Goal: Ask a question

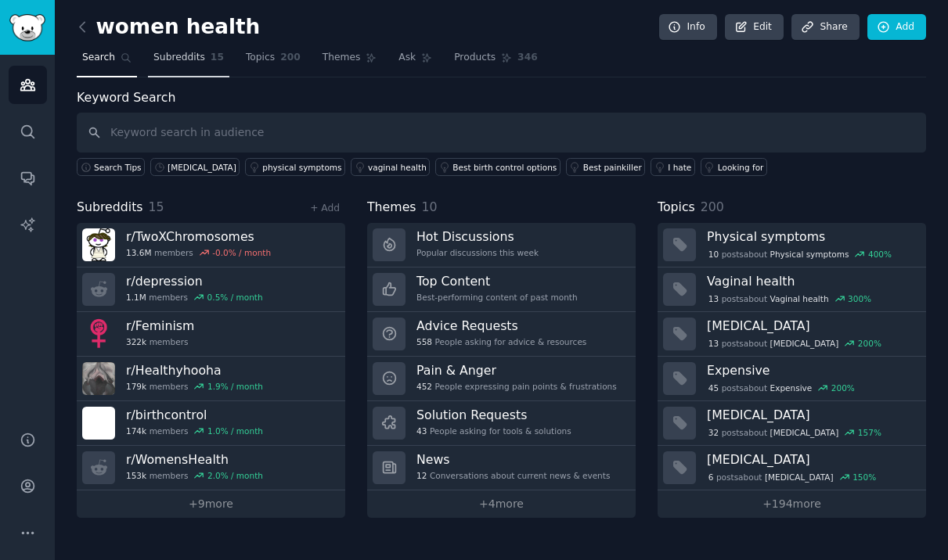
click at [164, 64] on link "Subreddits 15" at bounding box center [188, 61] width 81 height 32
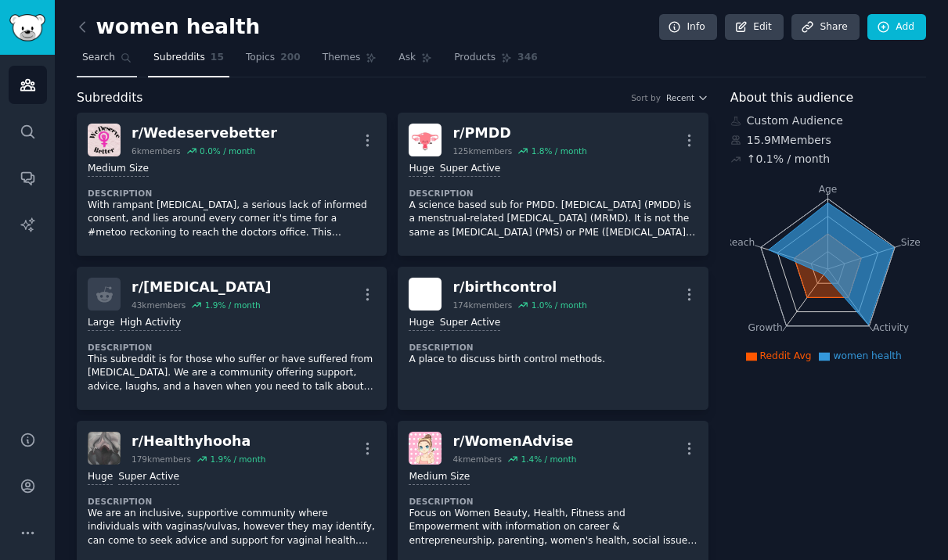
click at [99, 59] on span "Search" at bounding box center [98, 58] width 33 height 14
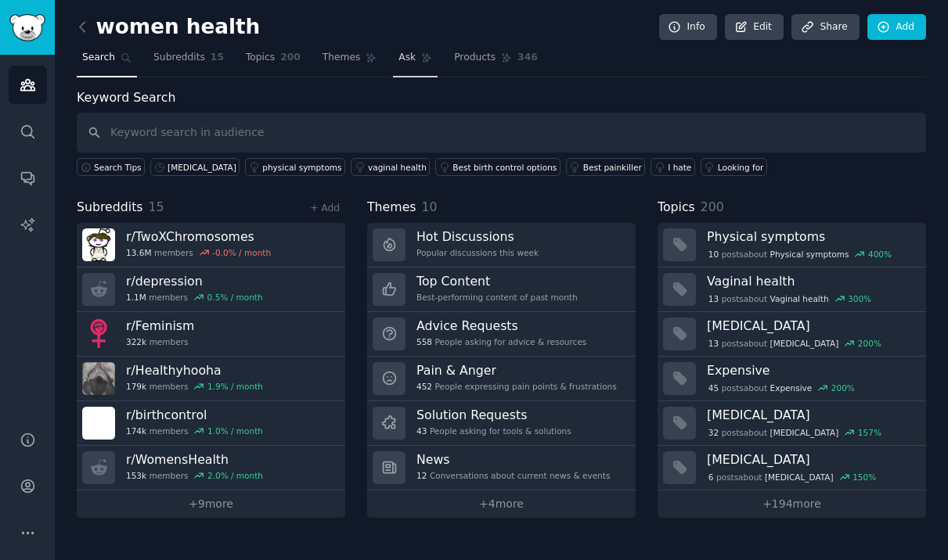
click at [405, 54] on span "Ask" at bounding box center [406, 58] width 17 height 14
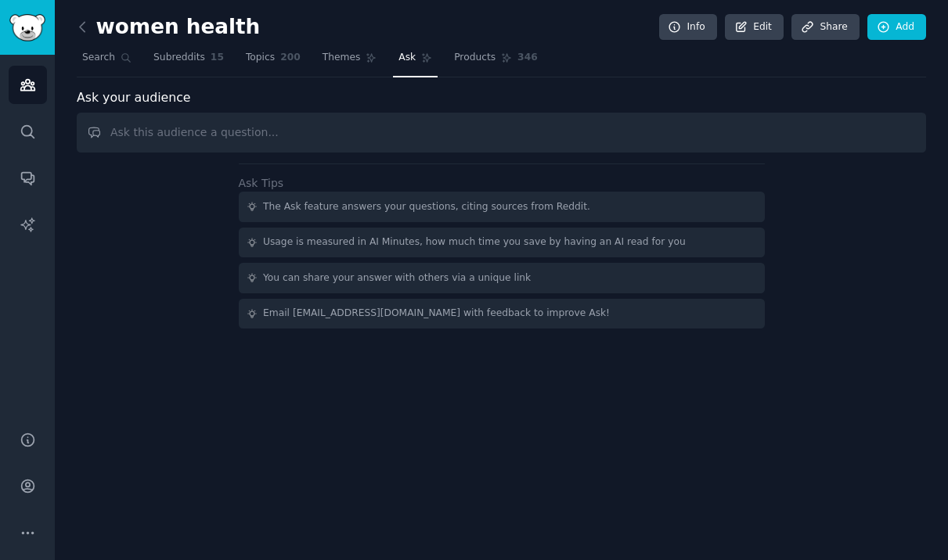
type input "H"
type input "W"
click at [38, 180] on link "Conversations" at bounding box center [28, 178] width 38 height 38
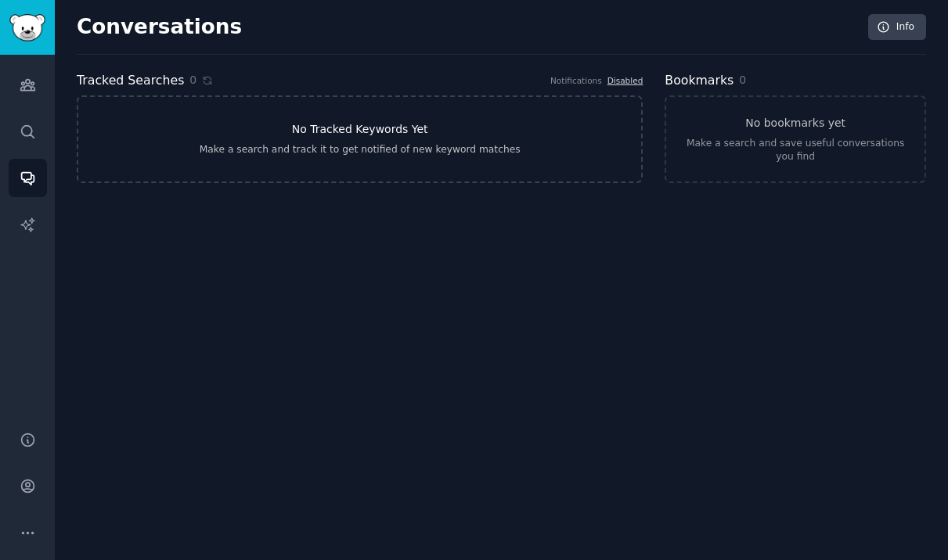
click at [300, 146] on div "Make a search and track it to get notified of new keyword matches" at bounding box center [360, 150] width 321 height 14
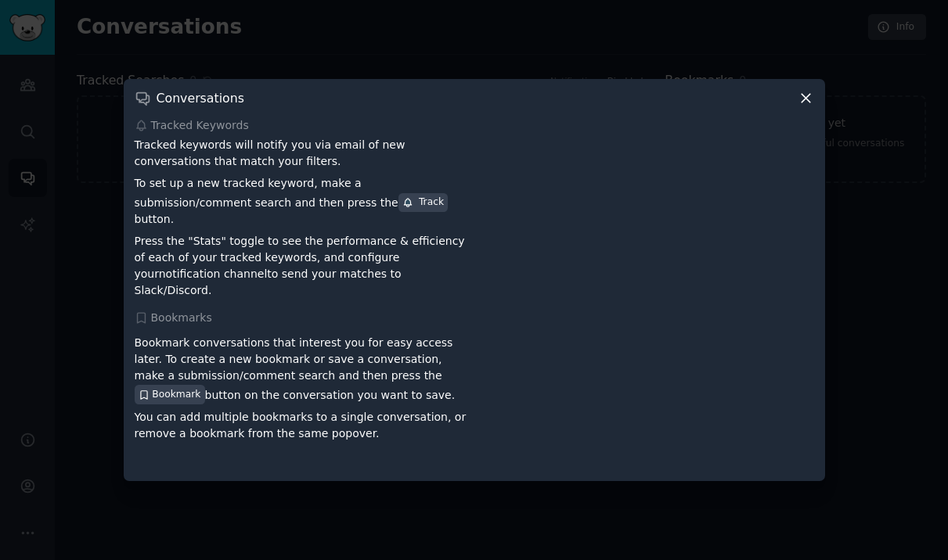
click at [805, 106] on icon at bounding box center [805, 98] width 16 height 16
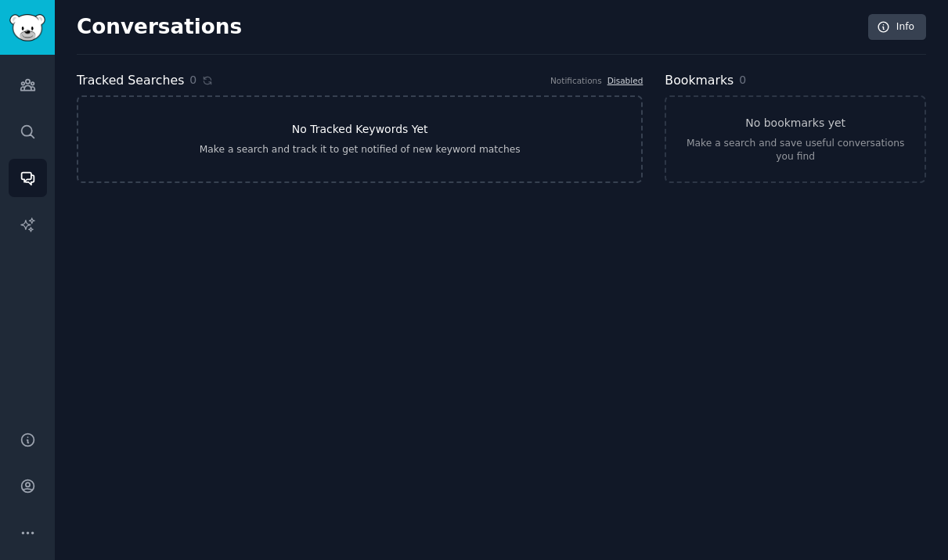
click at [484, 111] on link "No Tracked Keywords Yet Make a search and track it to get notified of new keywo…" at bounding box center [360, 139] width 566 height 88
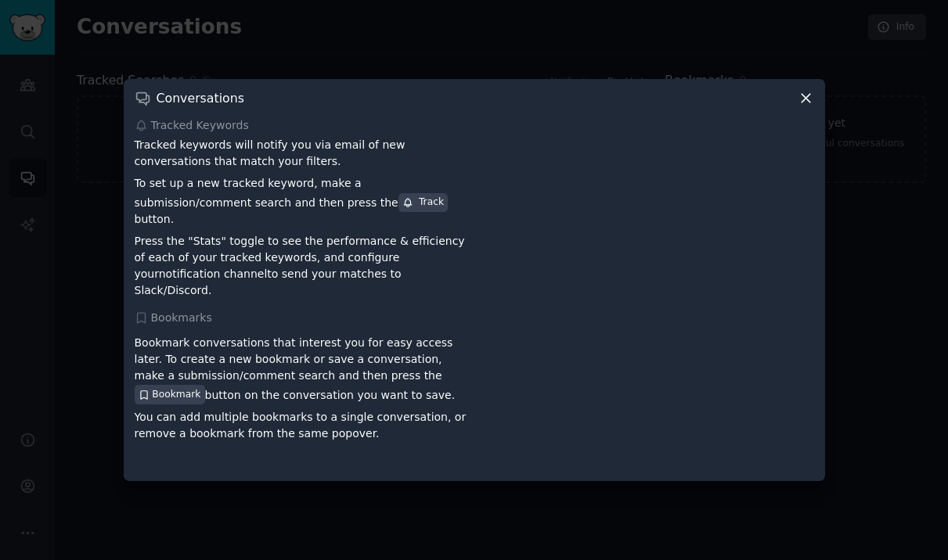
click at [810, 106] on icon at bounding box center [805, 98] width 16 height 16
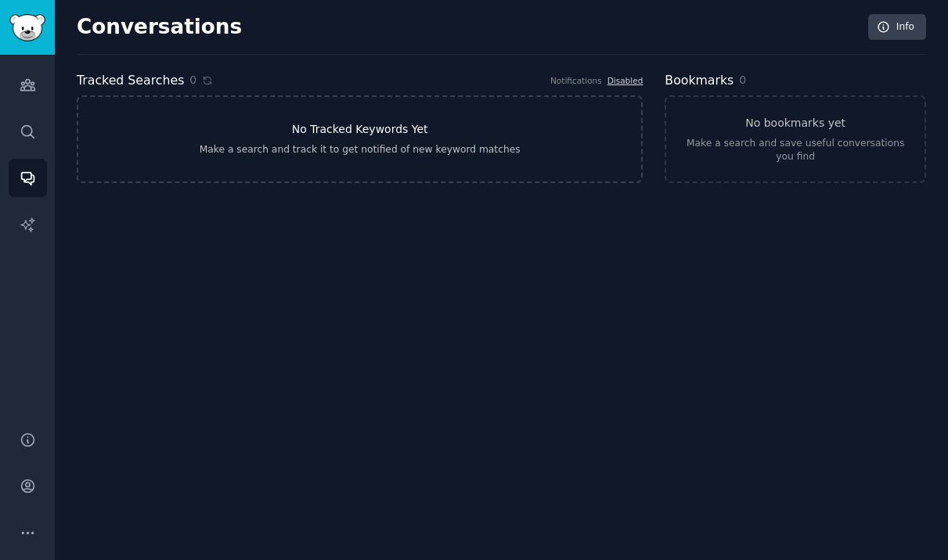
click at [359, 119] on link "No Tracked Keywords Yet Make a search and track it to get notified of new keywo…" at bounding box center [360, 139] width 566 height 88
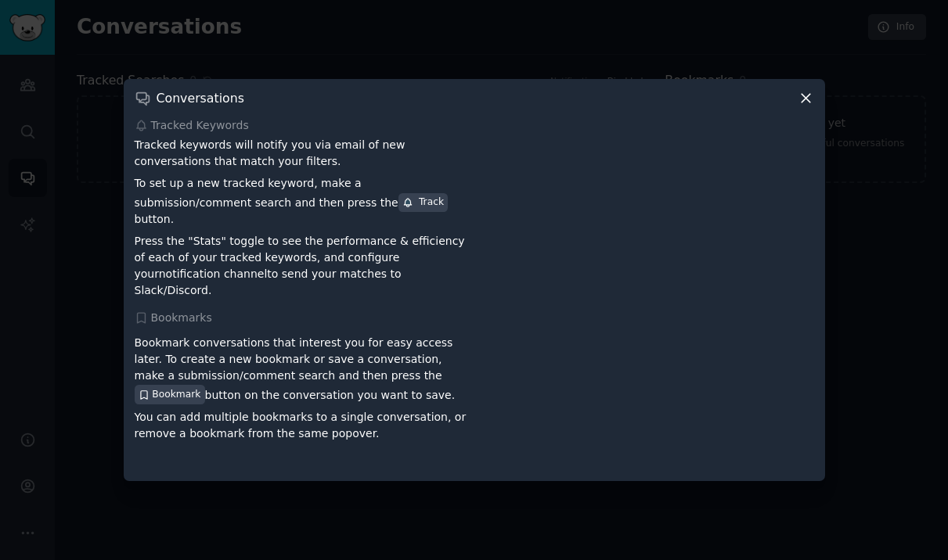
click at [803, 102] on icon at bounding box center [805, 98] width 16 height 16
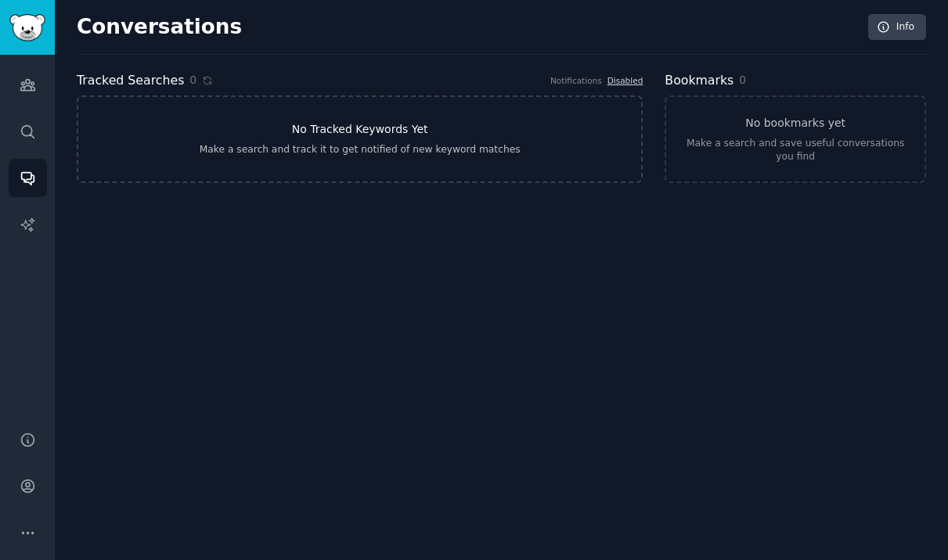
click at [265, 151] on div "Make a search and track it to get notified of new keyword matches" at bounding box center [360, 150] width 321 height 14
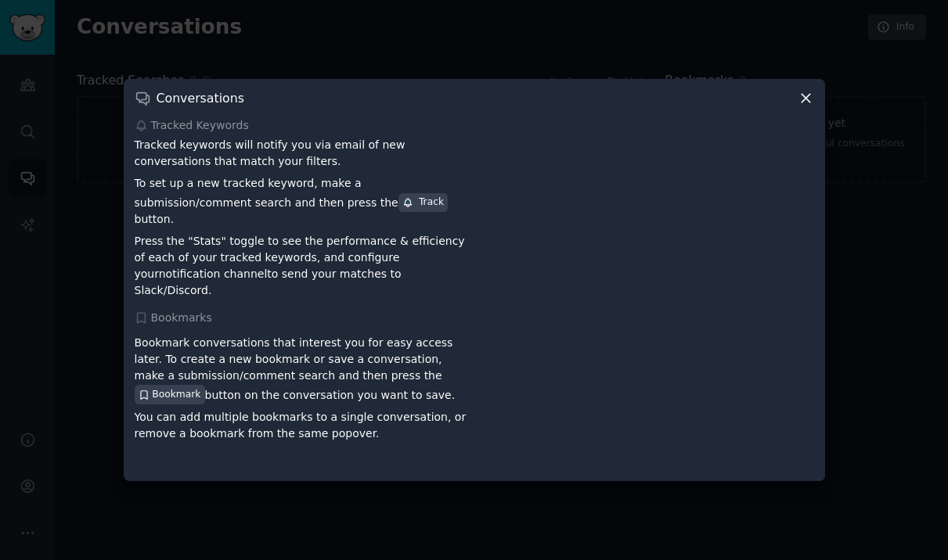
click at [265, 151] on p "Tracked keywords will notify you via email of new conversations that match your…" at bounding box center [302, 153] width 334 height 33
click at [233, 368] on p "Bookmark conversations that interest you for easy access later. To create a new…" at bounding box center [302, 369] width 334 height 69
click at [797, 118] on div "Conversations Tracked Keywords Tracked keywords will notify you via email of ne…" at bounding box center [474, 279] width 701 height 401
click at [802, 106] on icon at bounding box center [805, 98] width 16 height 16
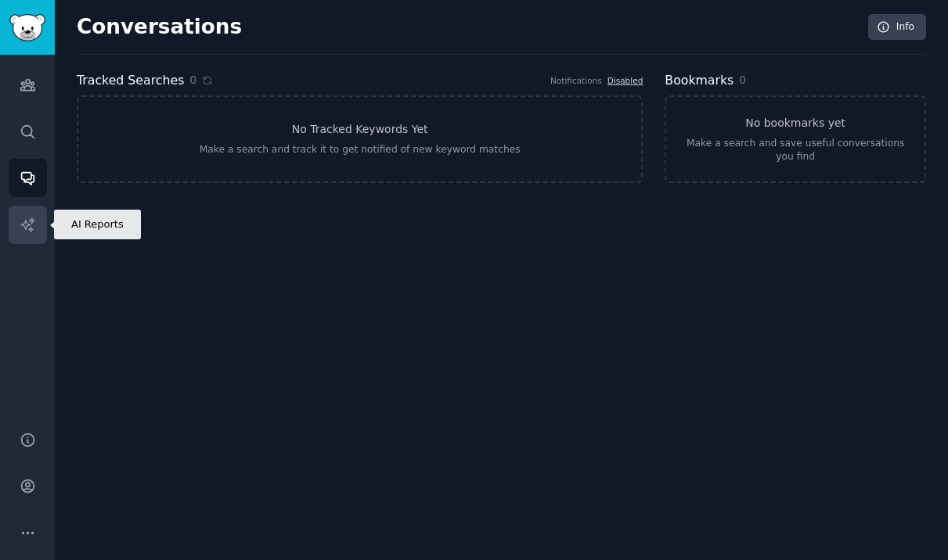
click at [31, 228] on icon "Sidebar" at bounding box center [26, 224] width 13 height 13
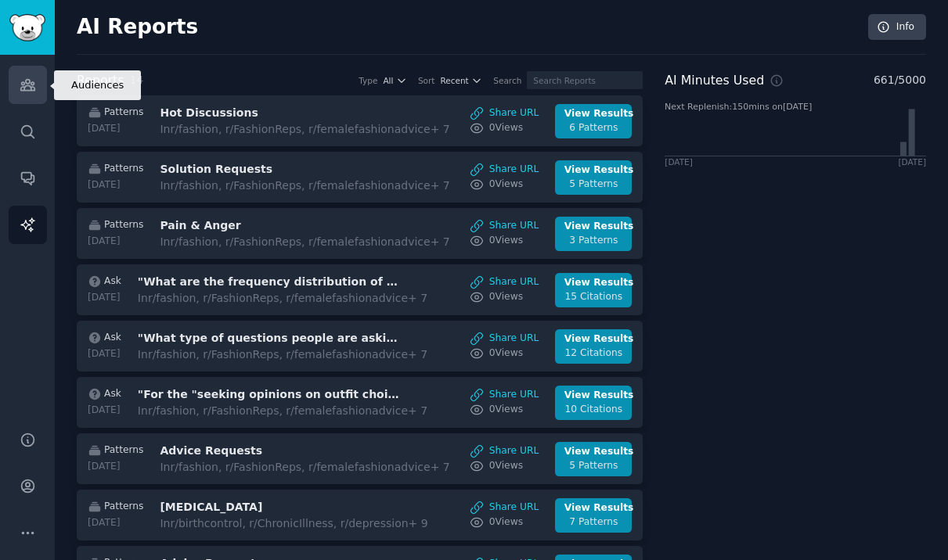
click at [33, 92] on icon "Sidebar" at bounding box center [28, 85] width 16 height 16
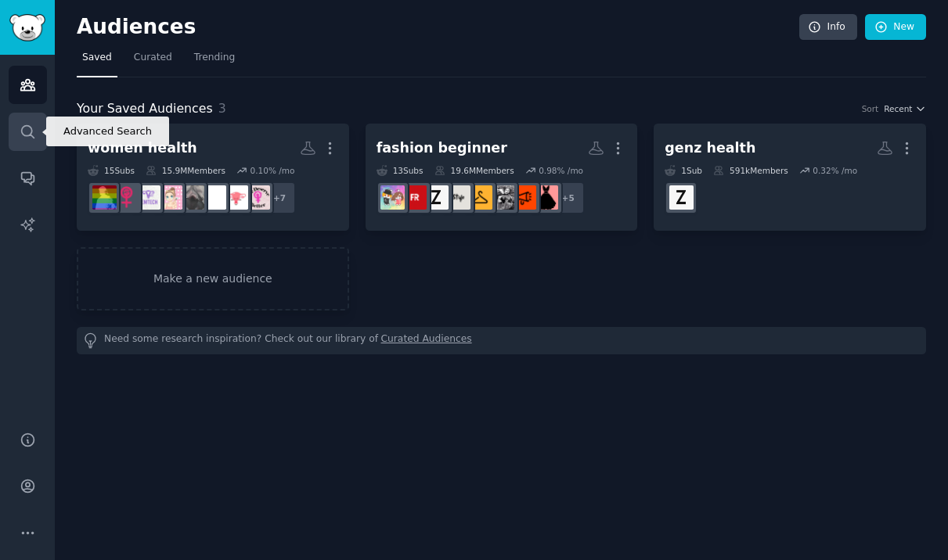
click at [25, 124] on icon "Sidebar" at bounding box center [28, 132] width 16 height 16
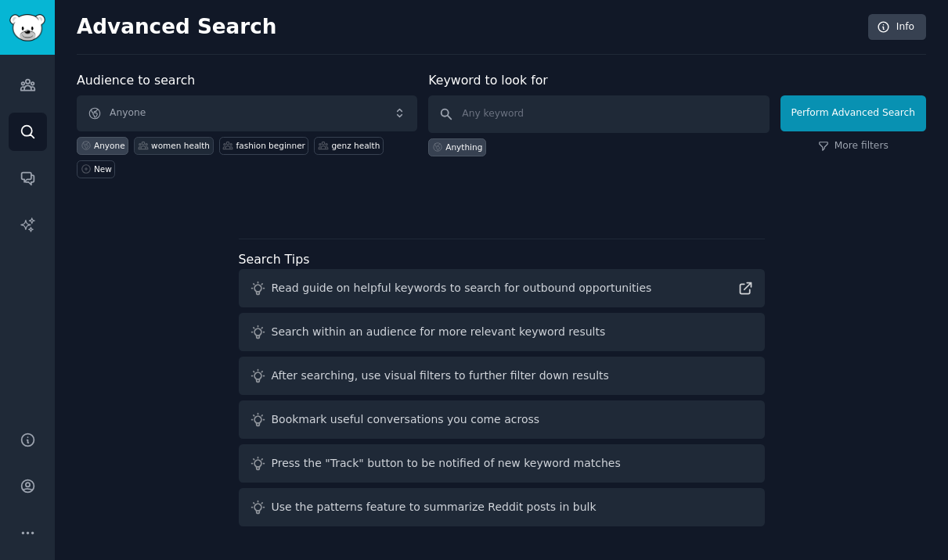
click at [183, 149] on div "women health" at bounding box center [180, 145] width 59 height 11
click at [869, 153] on link "More filters" at bounding box center [853, 146] width 70 height 14
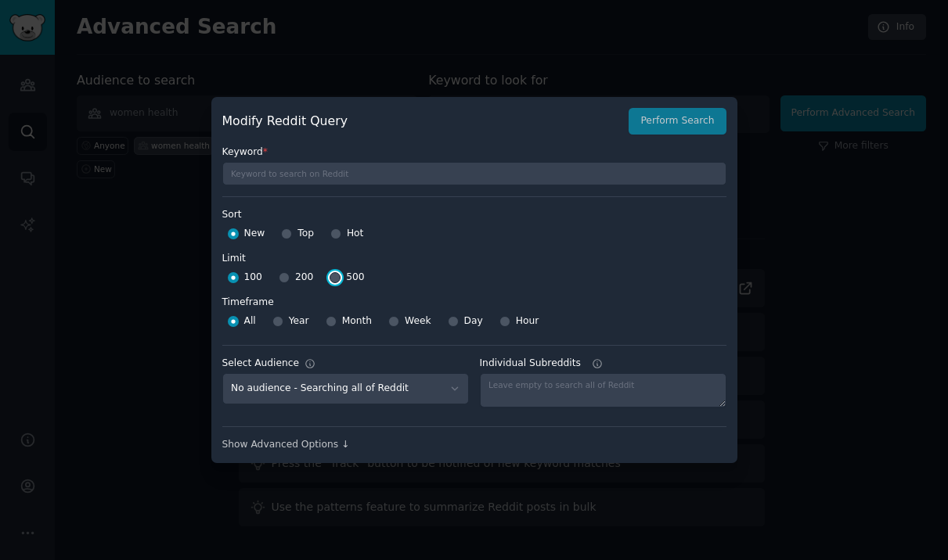
click at [337, 278] on input "500" at bounding box center [334, 277] width 11 height 11
radio input "true"
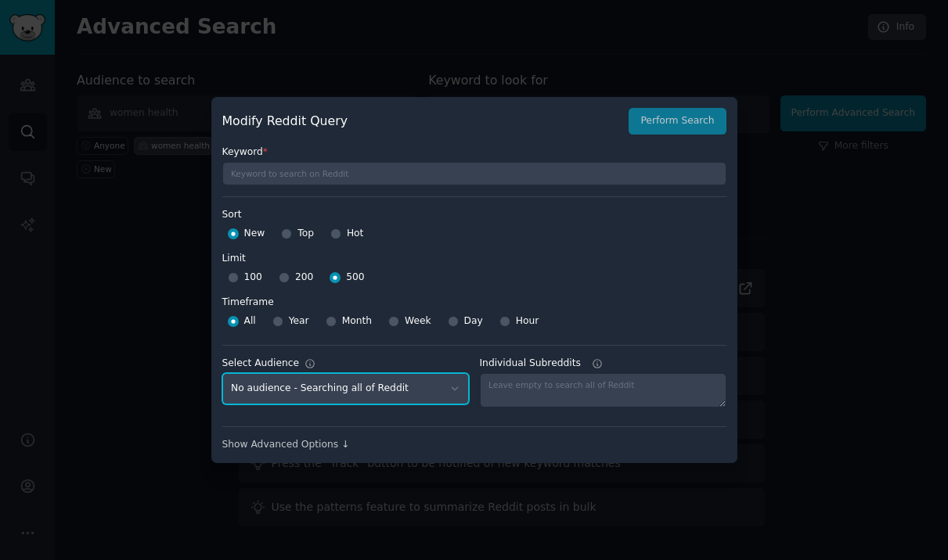
click at [453, 394] on select "No audience - Searching all of Reddit genz health - 1 Subreddit women health - …" at bounding box center [345, 389] width 246 height 32
select select "d3eb2b730f"
click at [222, 373] on select "No audience - Searching all of Reddit genz health - 1 Subreddit women health - …" at bounding box center [345, 389] width 246 height 32
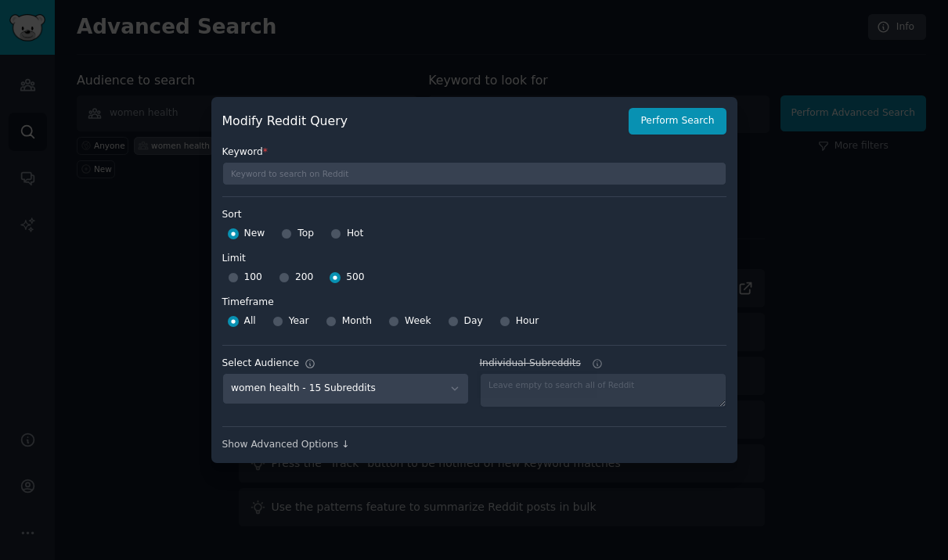
click at [283, 186] on div "Keyword * Sort Sort New Top Hot Limit Limit 100 200 500 Timeframe Timeframe All…" at bounding box center [474, 294] width 504 height 318
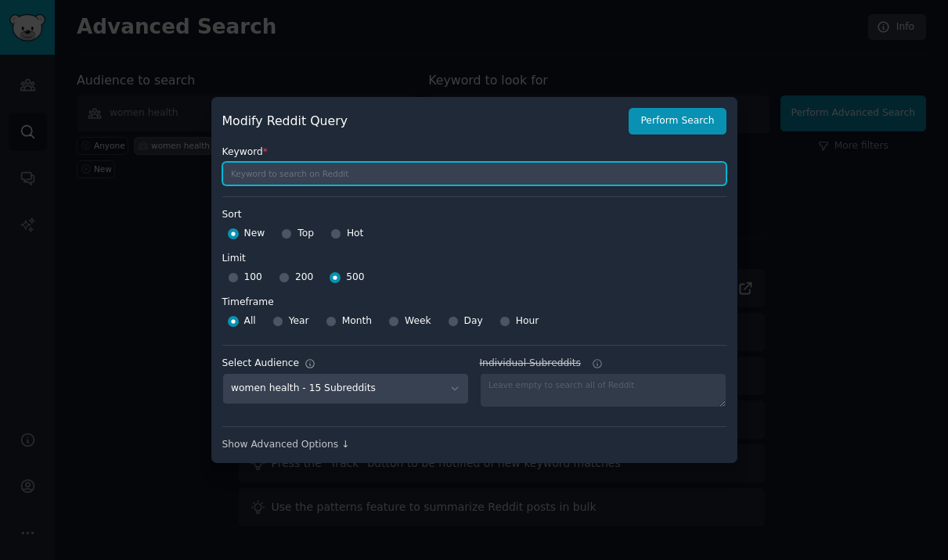
click at [268, 173] on input "text" at bounding box center [474, 173] width 504 height 23
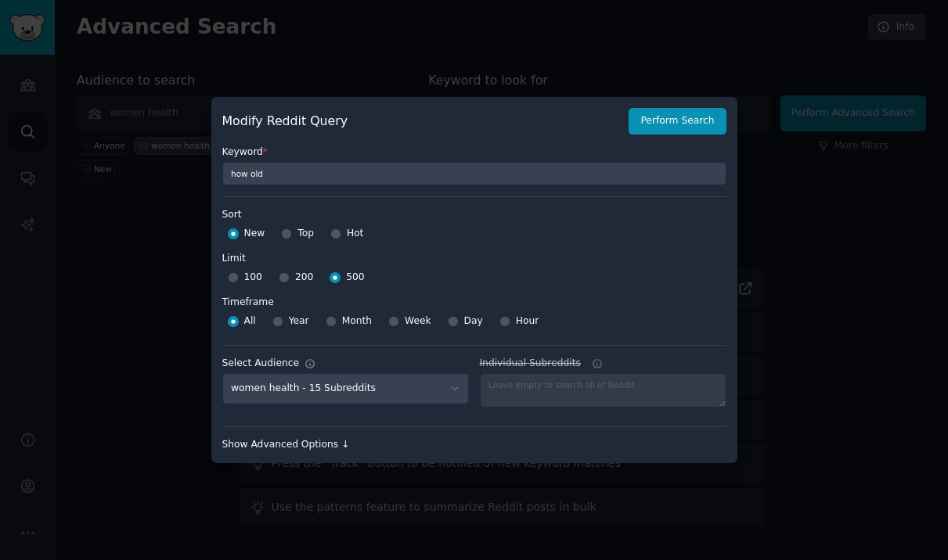
click at [304, 449] on div "Show Advanced Options ↓" at bounding box center [474, 445] width 504 height 14
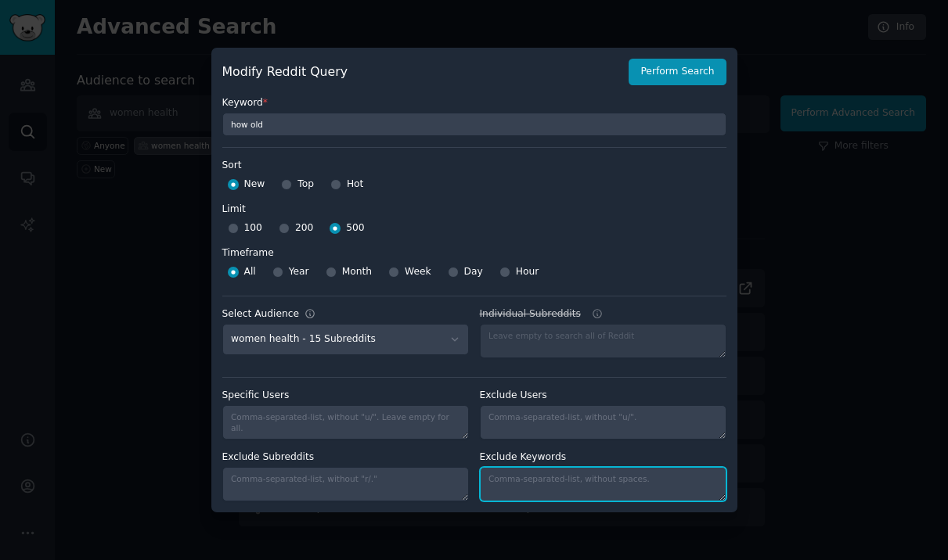
click at [579, 486] on textarea "Individual Subreddits" at bounding box center [603, 484] width 246 height 34
click at [441, 454] on label "Exclude Subreddits" at bounding box center [345, 458] width 246 height 14
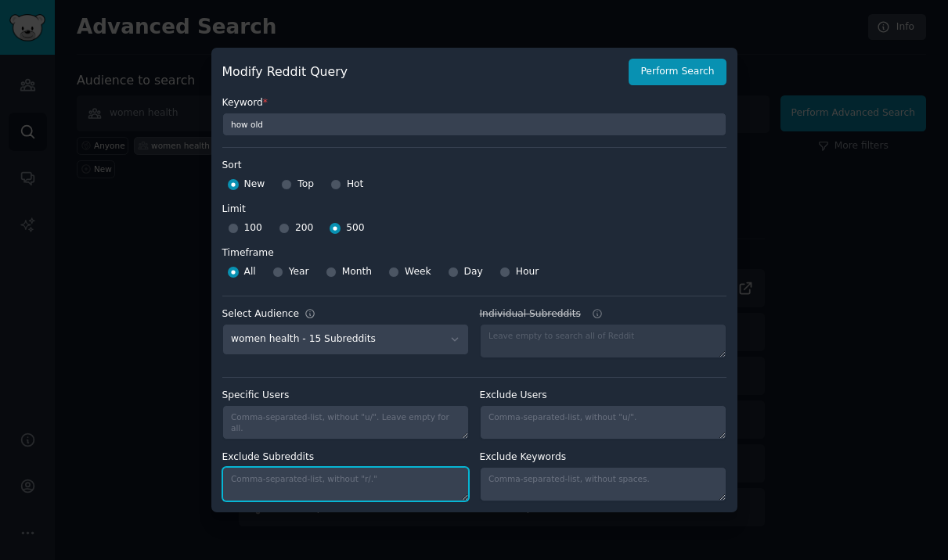
click at [441, 467] on textarea "Exclude Subreddits" at bounding box center [345, 484] width 246 height 34
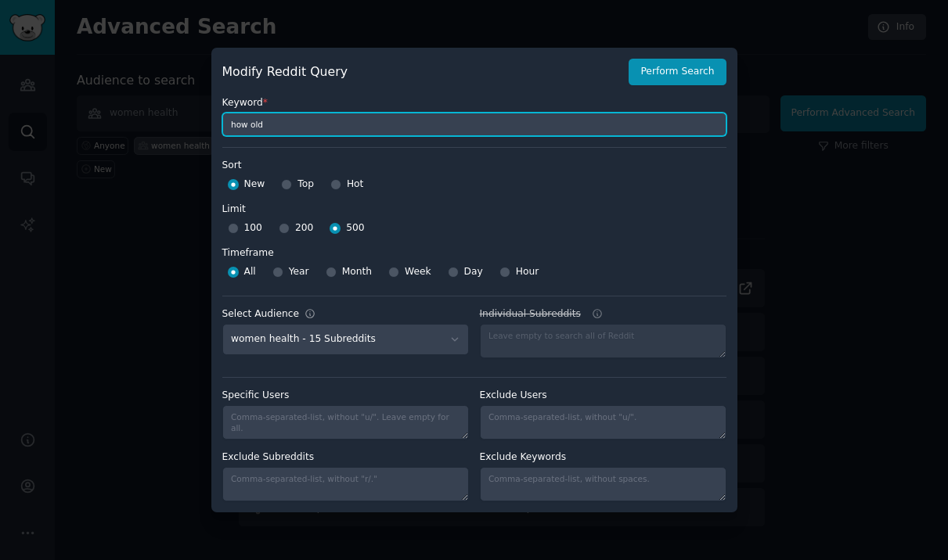
click at [278, 119] on input "how old" at bounding box center [474, 124] width 504 height 23
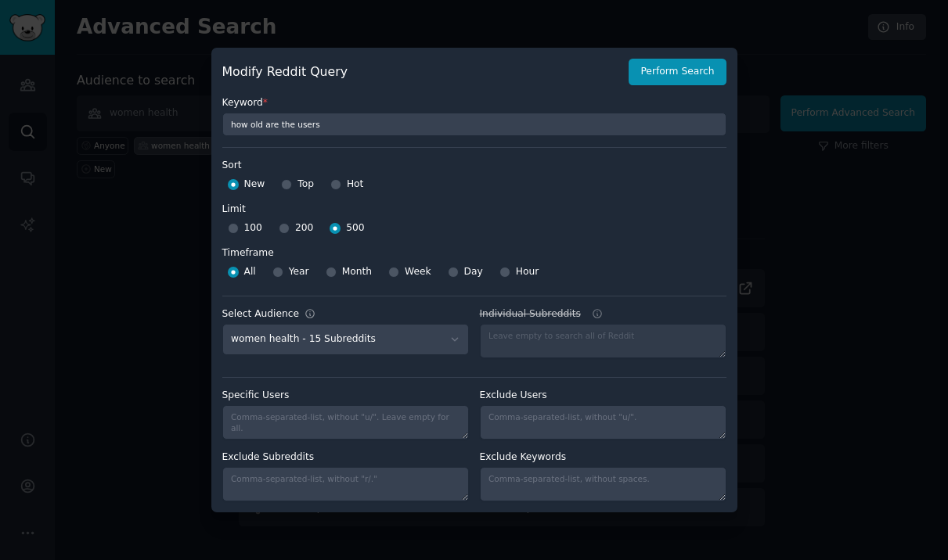
click at [517, 191] on div "New Top Hot" at bounding box center [474, 184] width 504 height 25
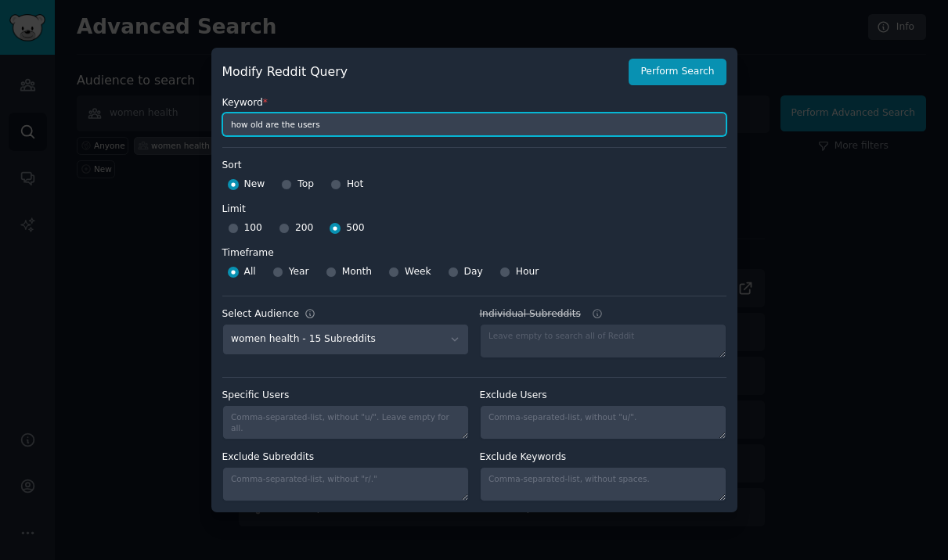
drag, startPoint x: 293, startPoint y: 120, endPoint x: 319, endPoint y: 122, distance: 25.9
click at [319, 122] on input "how old are the users" at bounding box center [474, 124] width 504 height 23
type input "how old are the people requesting help"
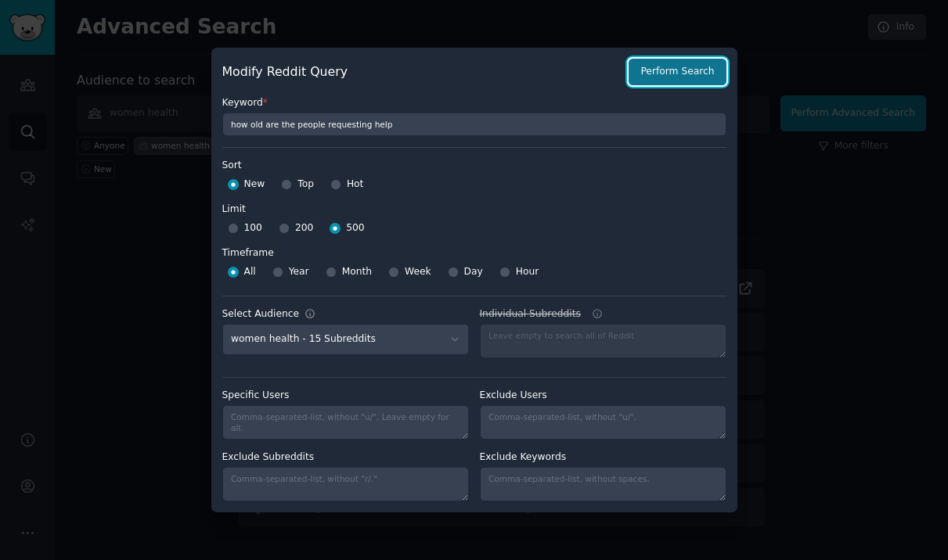
click at [663, 71] on button "Perform Search" at bounding box center [676, 72] width 97 height 27
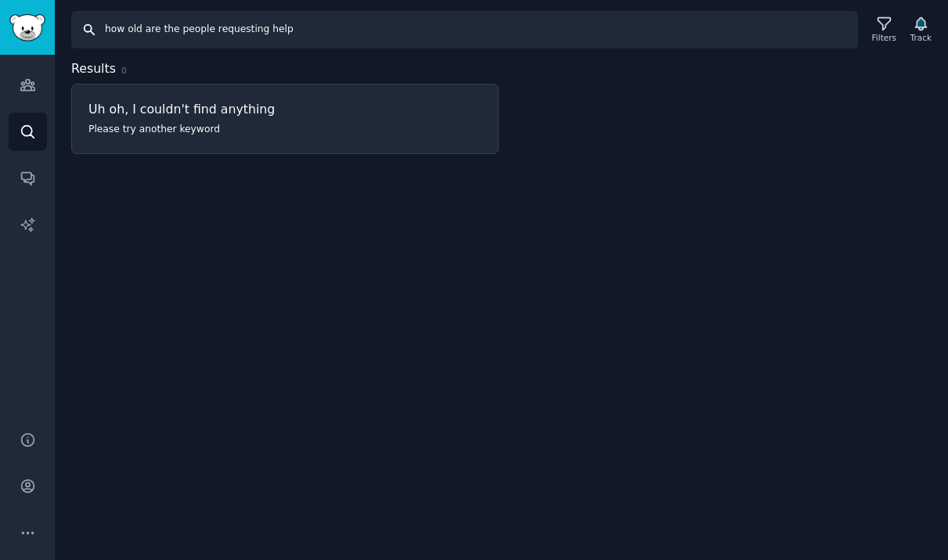
click at [147, 16] on input "how old are the people requesting help" at bounding box center [464, 30] width 786 height 38
click at [142, 41] on input "how old are the people requesting help" at bounding box center [464, 30] width 786 height 38
click at [887, 23] on icon at bounding box center [883, 24] width 13 height 13
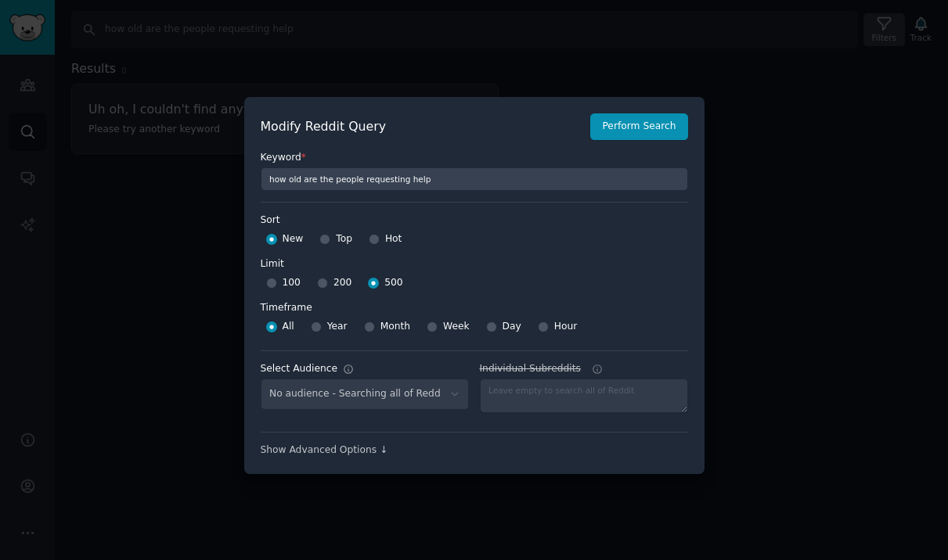
select select "d3eb2b730f"
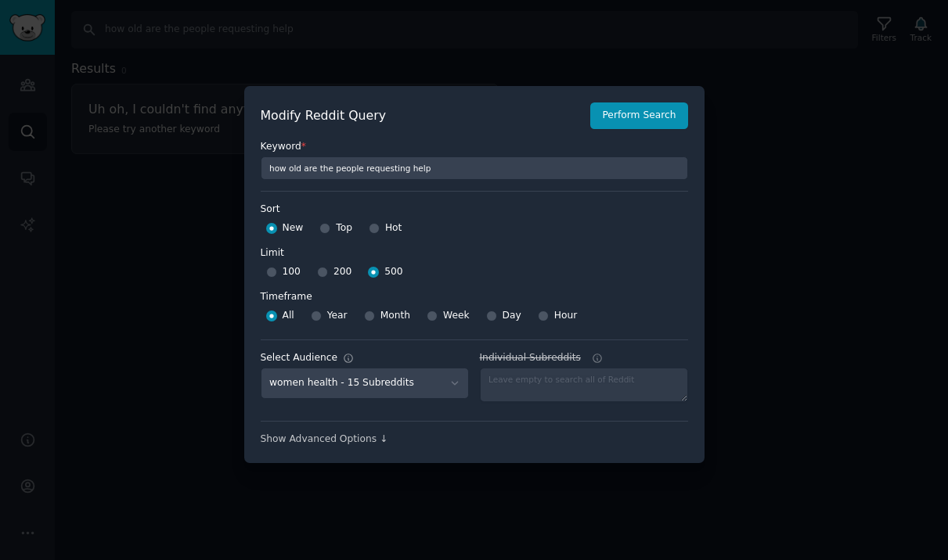
click at [825, 142] on div at bounding box center [474, 280] width 948 height 560
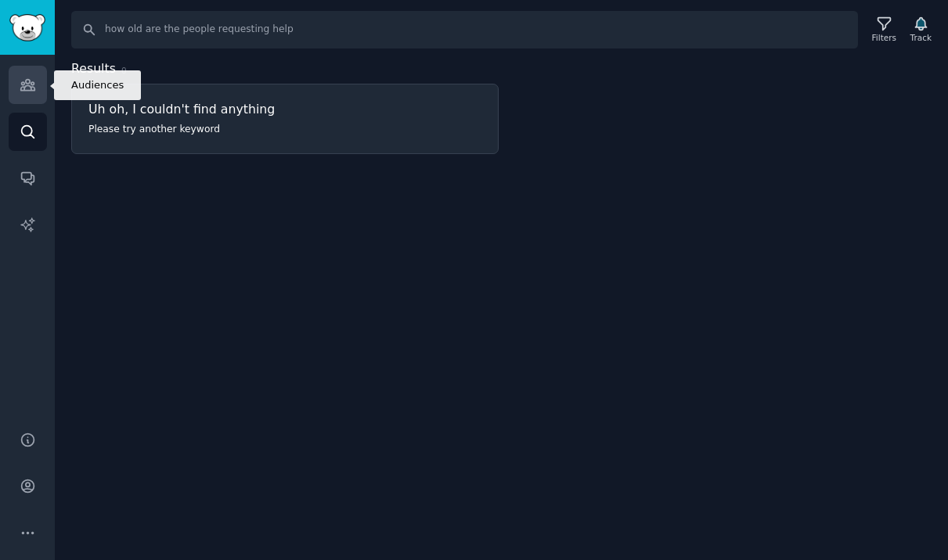
click at [20, 81] on icon "Sidebar" at bounding box center [28, 85] width 16 height 16
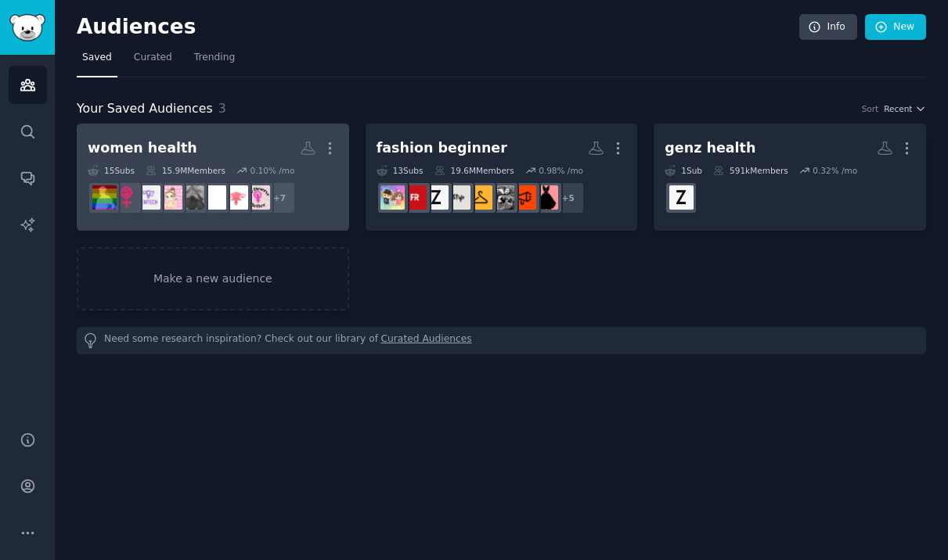
click at [265, 131] on link "women health More 15 Sub s 15.9M Members 0.10 % /mo r/vaginismus, r/depression,…" at bounding box center [213, 177] width 272 height 107
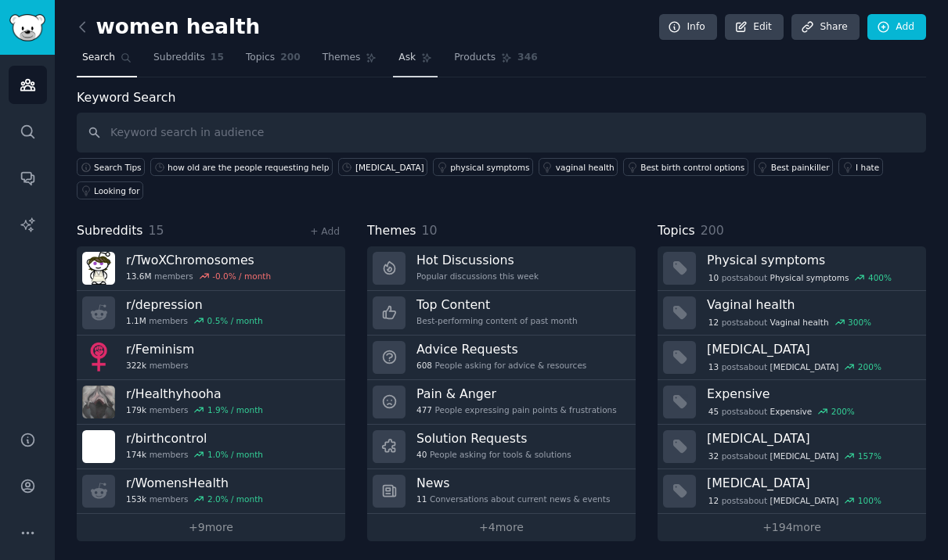
click at [401, 53] on span "Ask" at bounding box center [406, 58] width 17 height 14
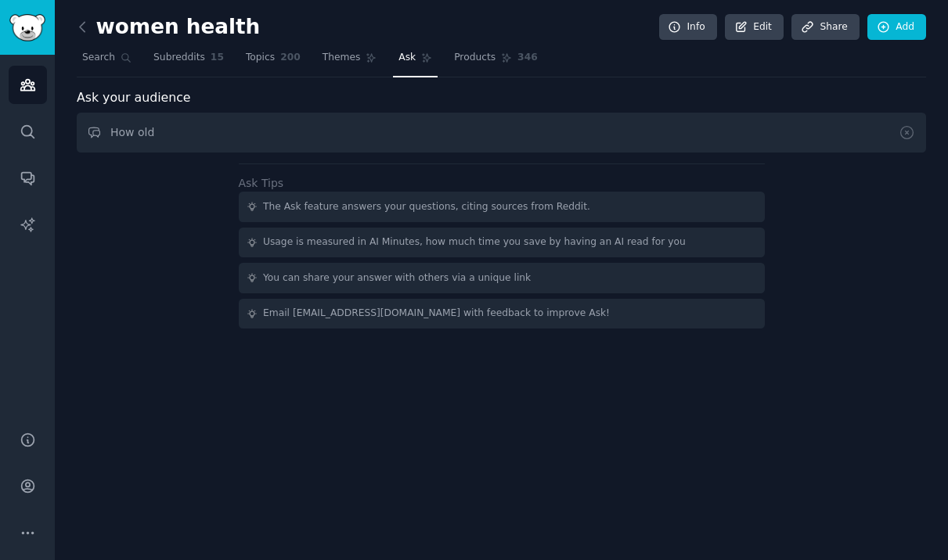
drag, startPoint x: 111, startPoint y: 132, endPoint x: 237, endPoint y: 132, distance: 126.0
click at [237, 132] on input "How old" at bounding box center [501, 133] width 849 height 40
type input "How many users mention numbers between 20 to 35?"
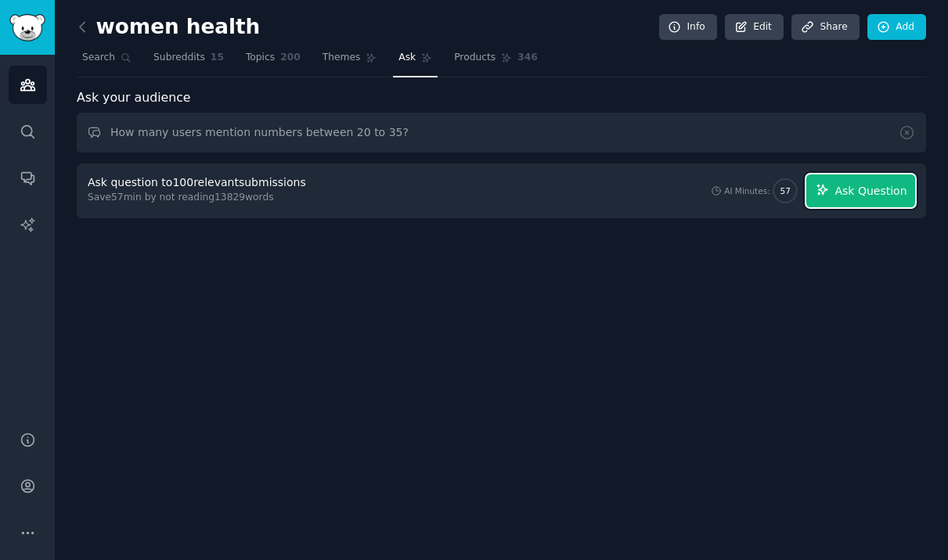
click at [857, 194] on span "Ask Question" at bounding box center [870, 191] width 72 height 16
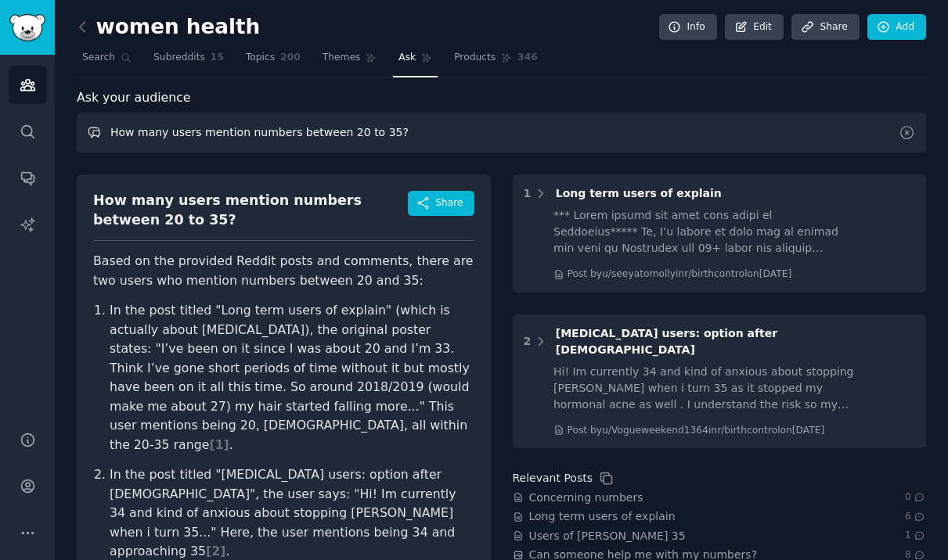
click at [462, 142] on input "How many users mention numbers between 20 to 35?" at bounding box center [501, 133] width 849 height 40
click at [218, 63] on span "15" at bounding box center [216, 58] width 13 height 14
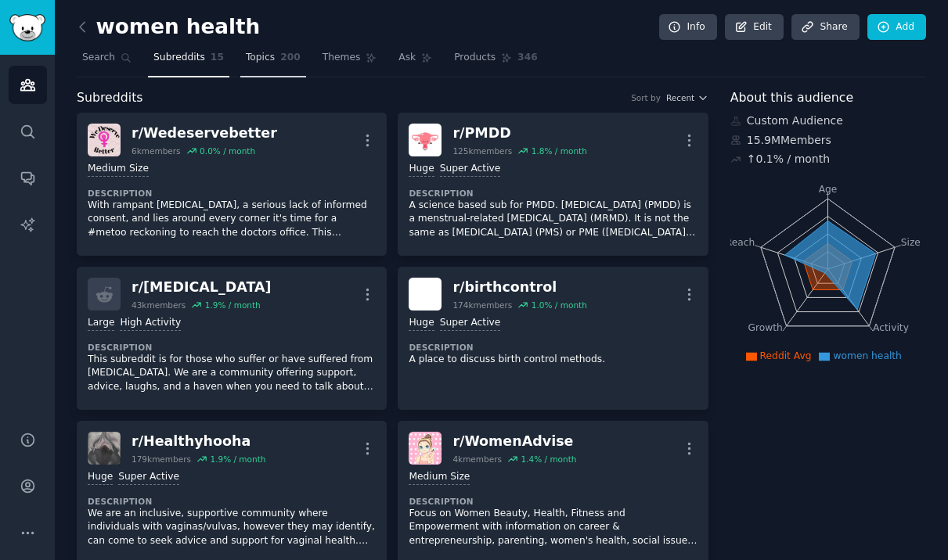
click at [266, 62] on span "Topics" at bounding box center [260, 58] width 29 height 14
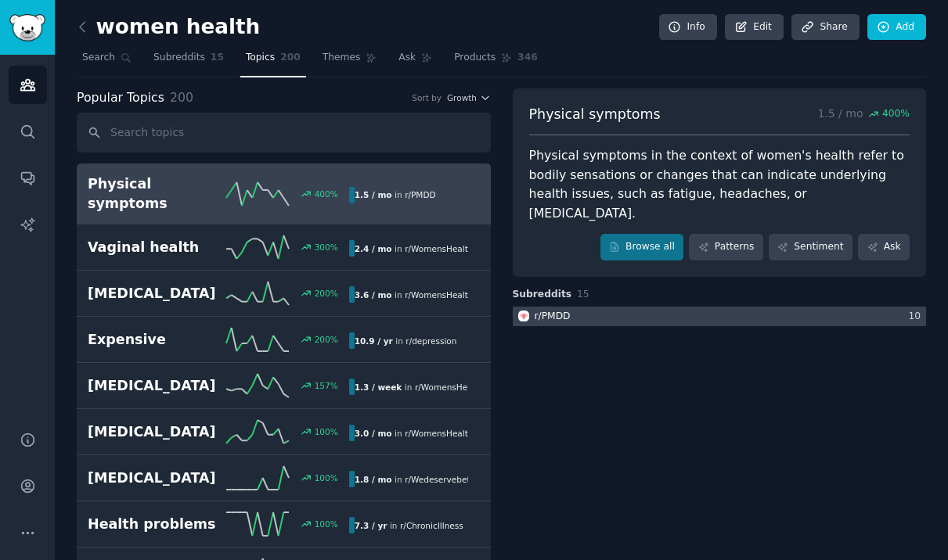
click at [748, 307] on div at bounding box center [719, 317] width 414 height 20
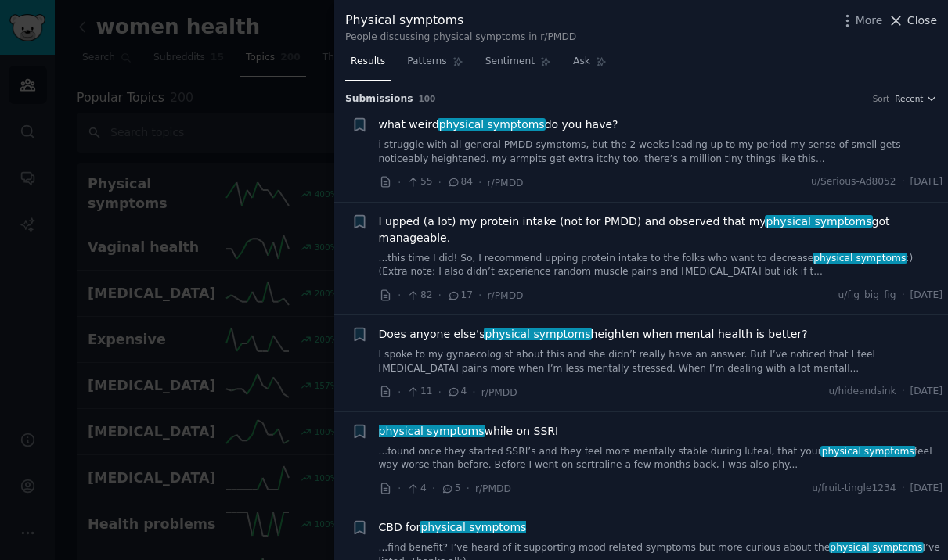
click at [928, 21] on span "Close" at bounding box center [922, 21] width 30 height 16
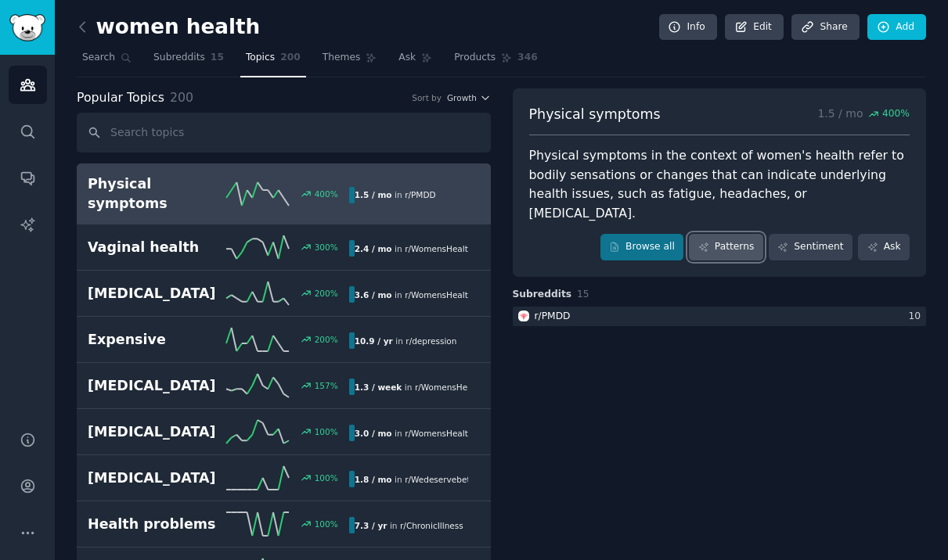
click at [730, 234] on link "Patterns" at bounding box center [726, 247] width 74 height 27
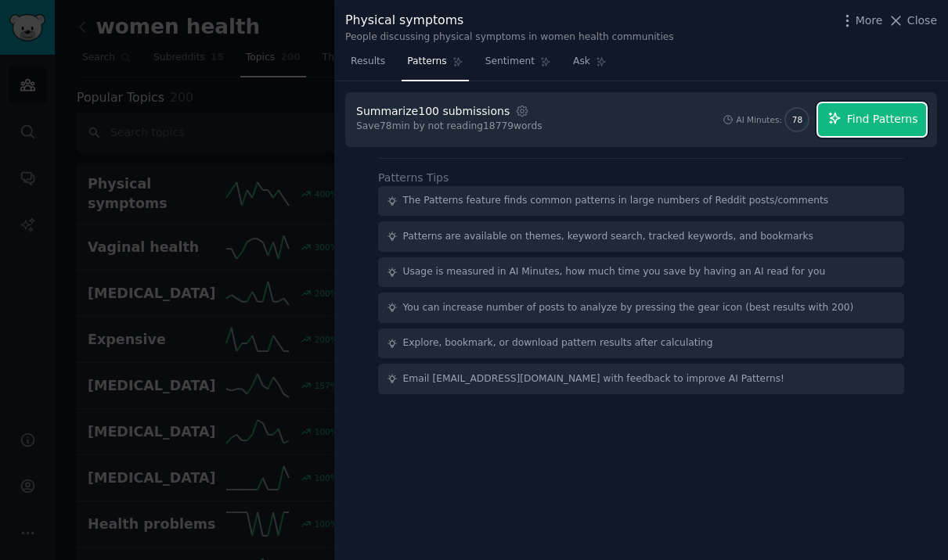
click at [884, 114] on span "Find Patterns" at bounding box center [882, 119] width 71 height 16
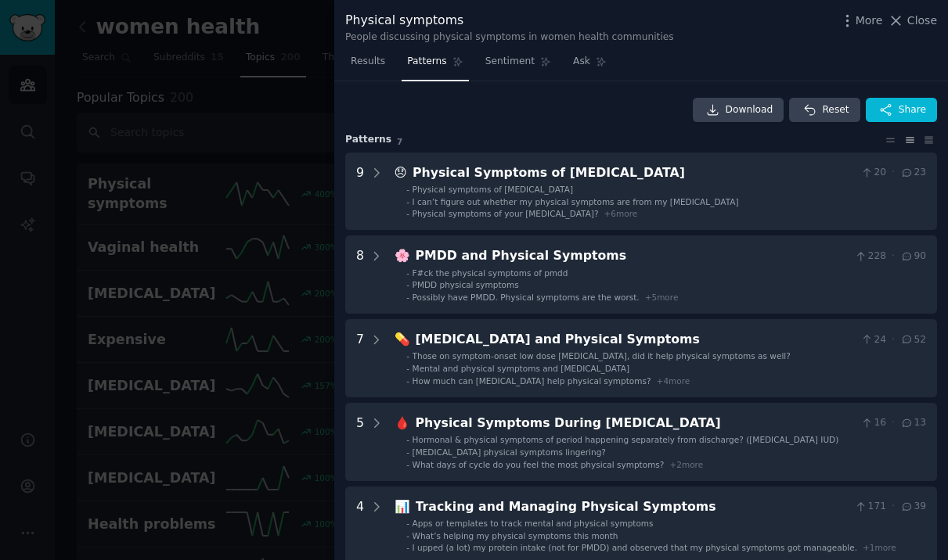
click at [203, 336] on div at bounding box center [474, 280] width 948 height 560
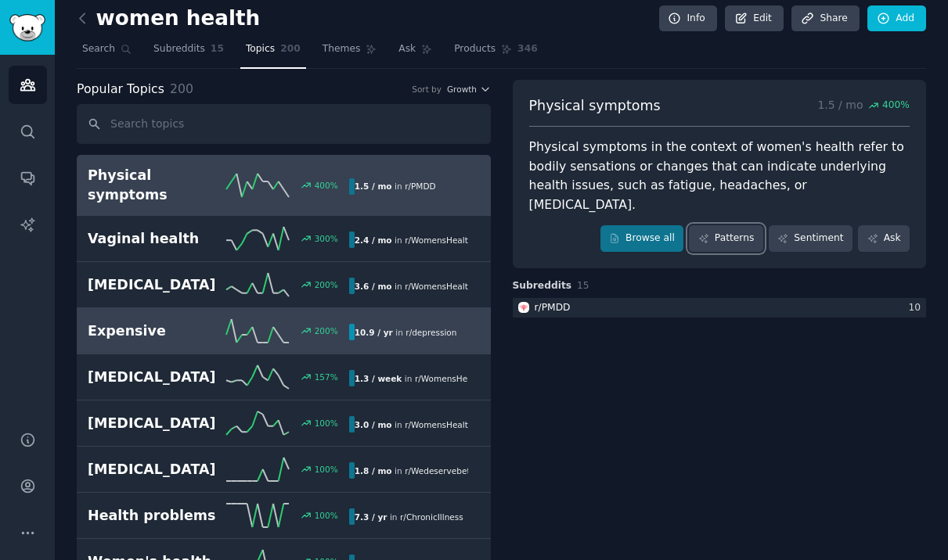
scroll to position [6, 0]
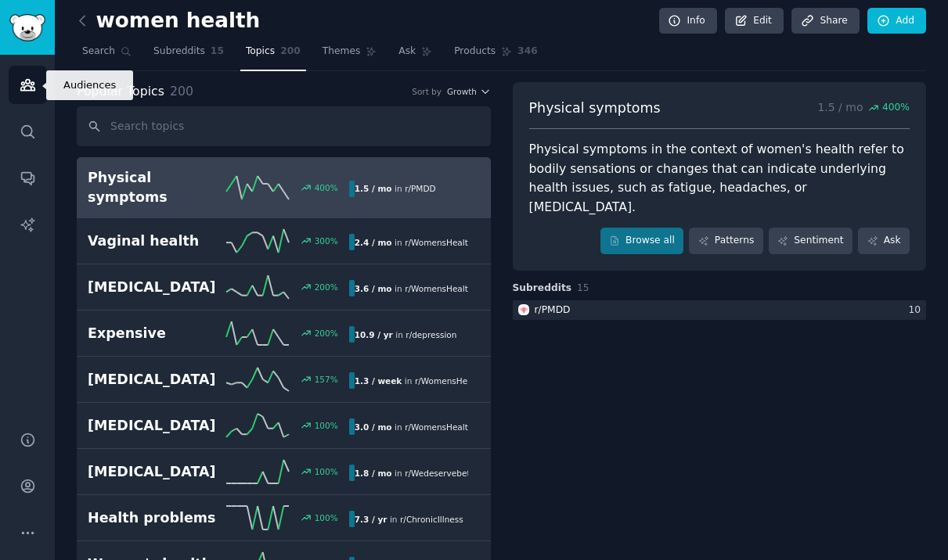
click at [14, 100] on link "Audiences" at bounding box center [28, 85] width 38 height 38
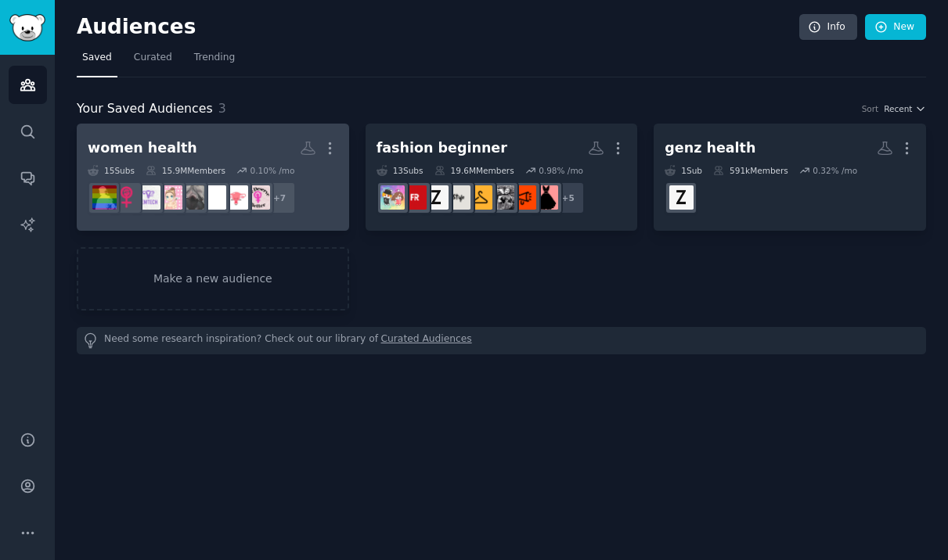
click at [208, 160] on h2 "women health More" at bounding box center [213, 148] width 250 height 27
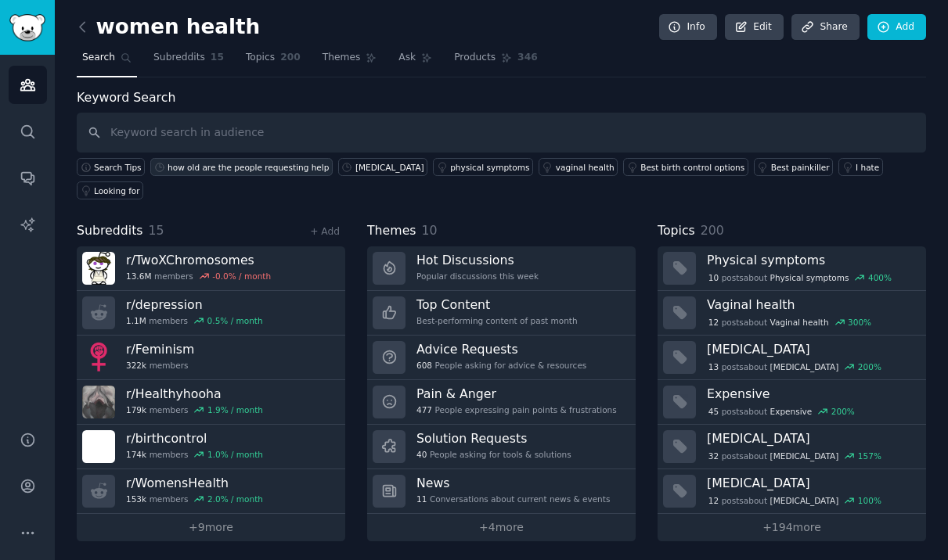
click at [225, 166] on div "how old are the people requesting help" at bounding box center [247, 167] width 161 height 11
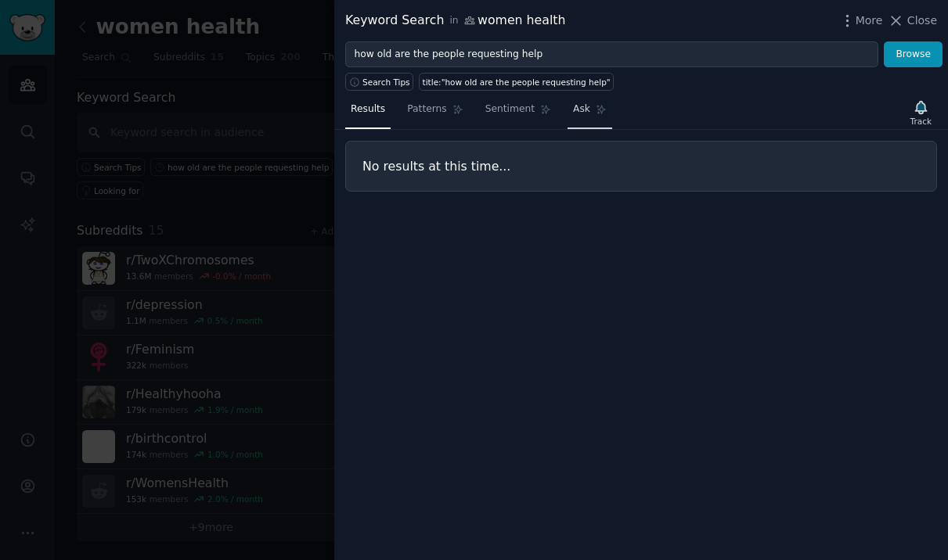
click at [581, 116] on span "Ask" at bounding box center [581, 109] width 17 height 14
click at [914, 20] on span "Close" at bounding box center [922, 21] width 30 height 16
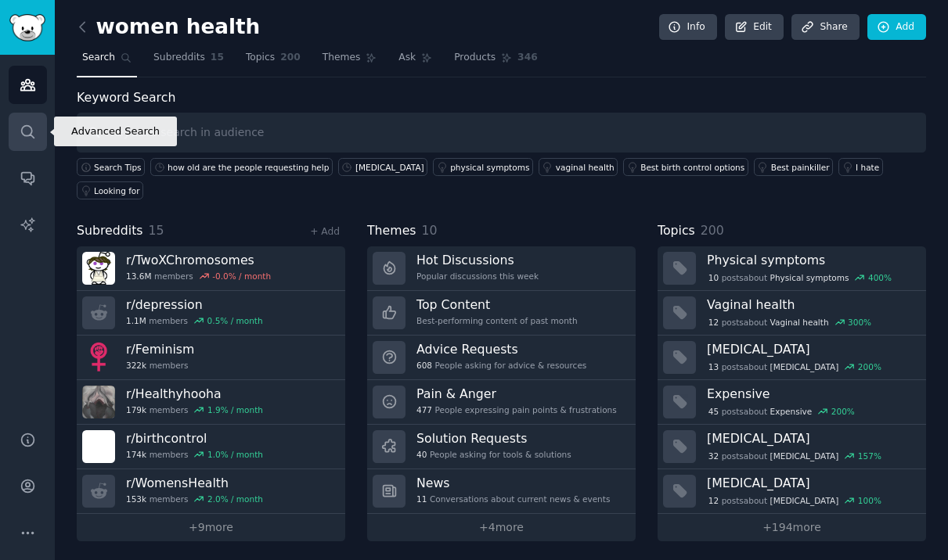
click at [26, 124] on icon "Sidebar" at bounding box center [28, 132] width 16 height 16
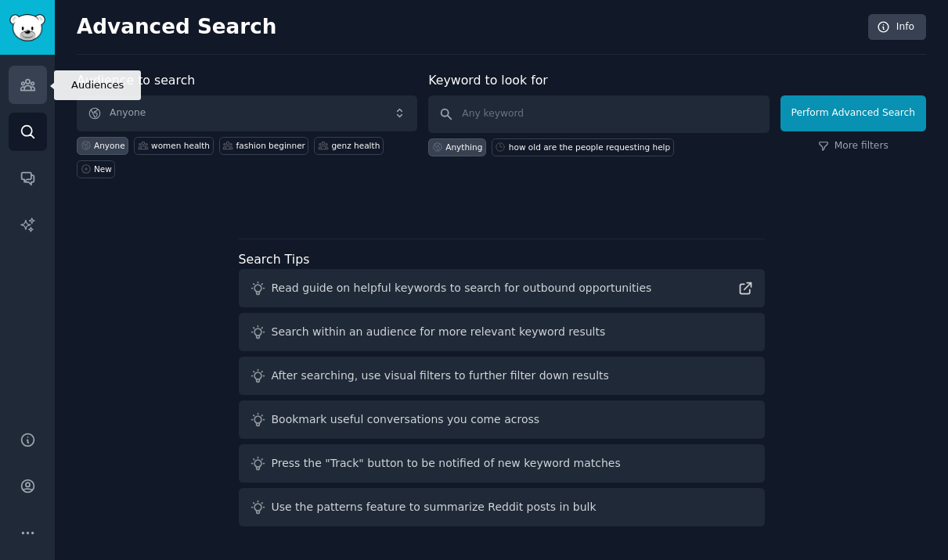
click at [22, 73] on link "Audiences" at bounding box center [28, 85] width 38 height 38
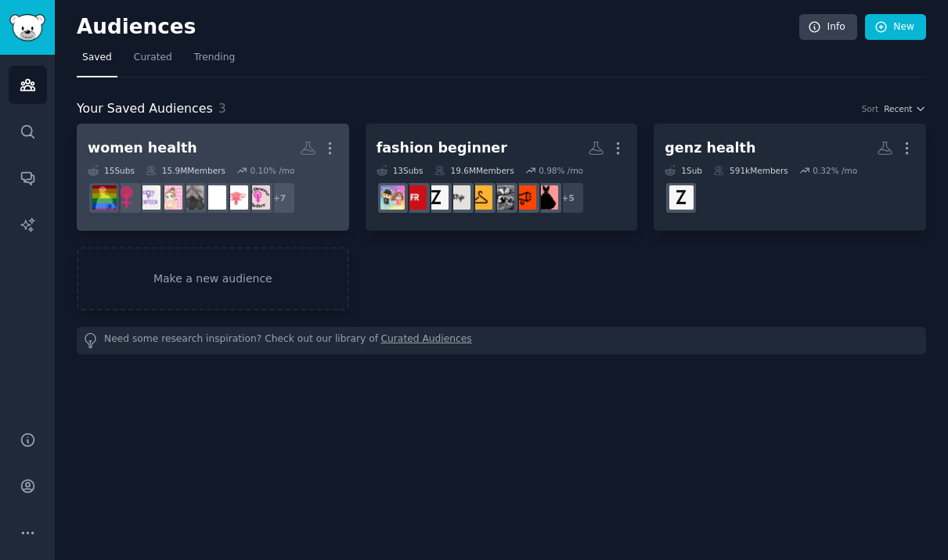
click at [209, 138] on h2 "women health More" at bounding box center [213, 148] width 250 height 27
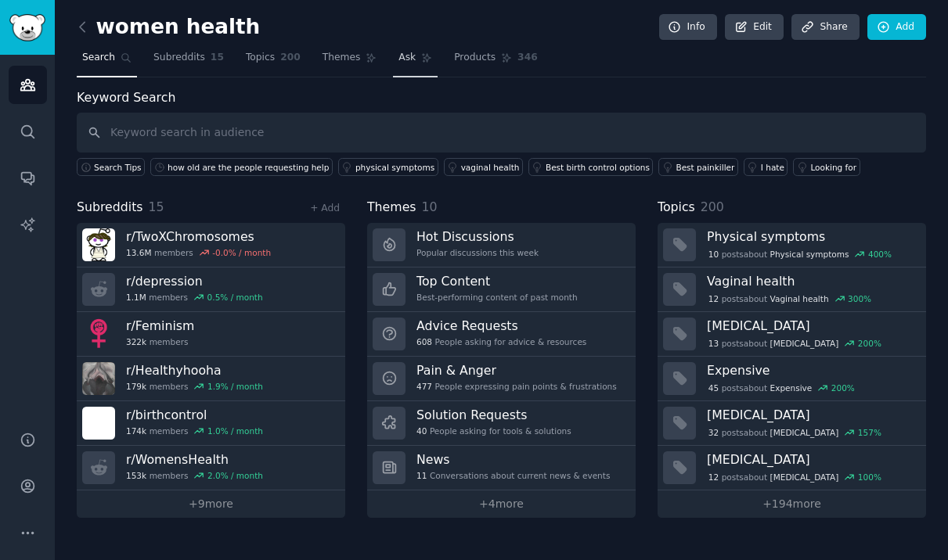
click at [398, 58] on span "Ask" at bounding box center [406, 58] width 17 height 14
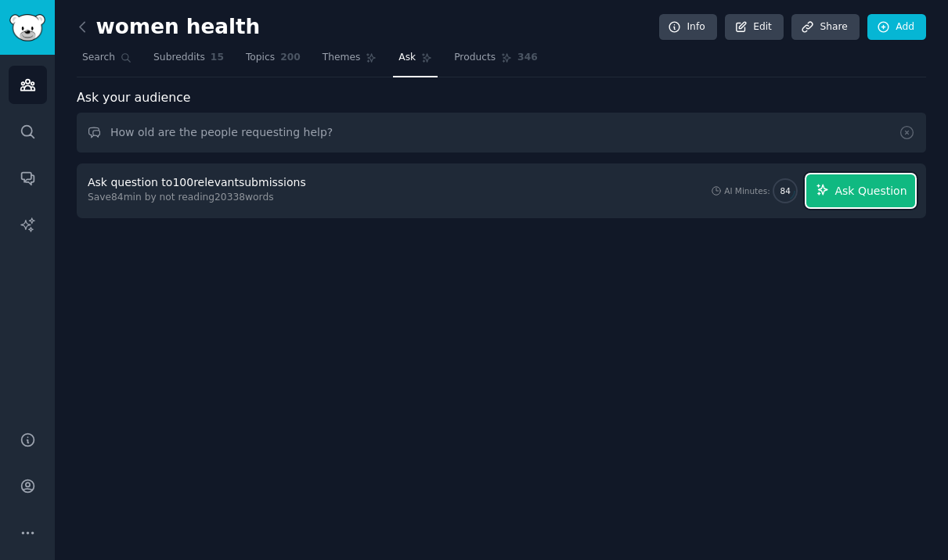
click at [828, 195] on icon "button" at bounding box center [822, 190] width 14 height 14
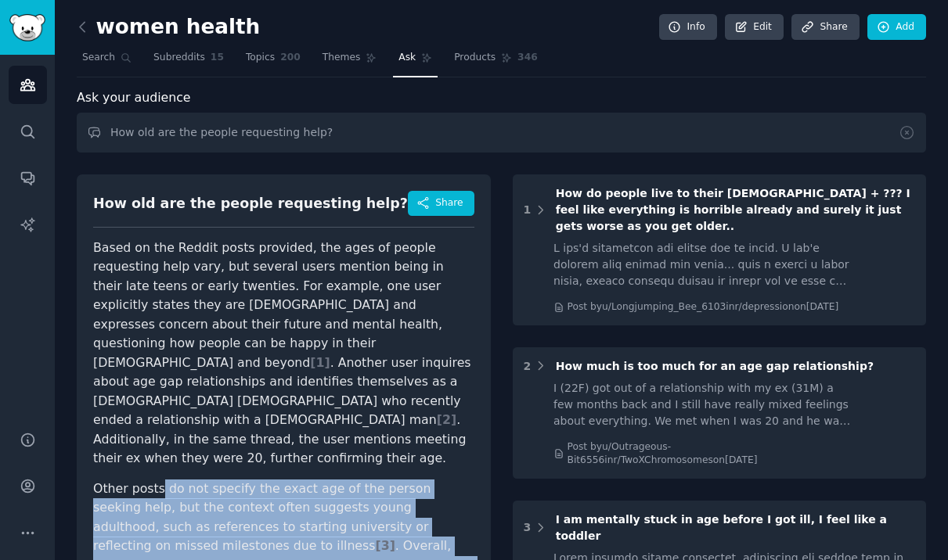
drag, startPoint x: 157, startPoint y: 459, endPoint x: 307, endPoint y: 518, distance: 161.6
click at [307, 518] on p "Other posts do not specify the exact age of the person seeking help, but the co…" at bounding box center [283, 537] width 381 height 115
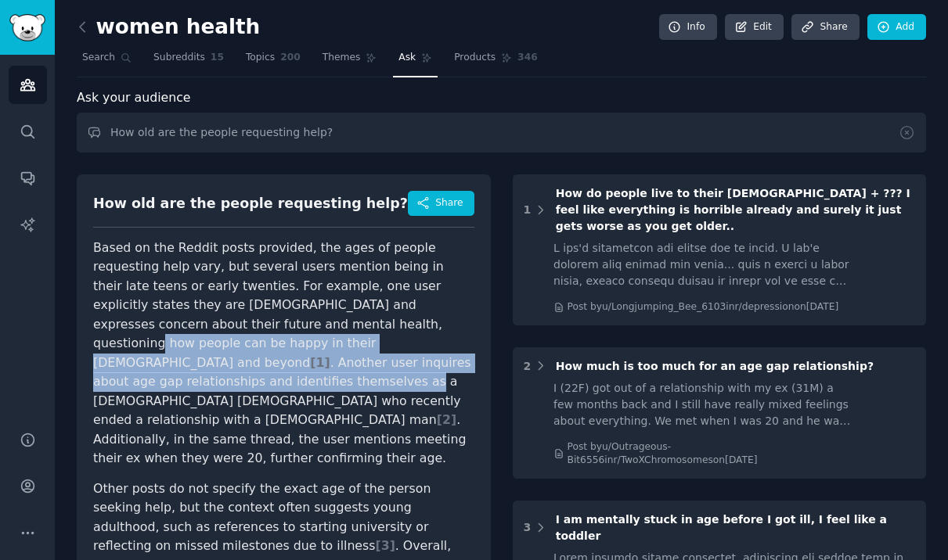
drag, startPoint x: 226, startPoint y: 364, endPoint x: 243, endPoint y: 332, distance: 36.4
click at [237, 333] on p "Based on the Reddit posts provided, the ages of people requesting help vary, bu…" at bounding box center [283, 354] width 381 height 230
click at [243, 332] on p "Based on the Reddit posts provided, the ages of people requesting help vary, bu…" at bounding box center [283, 354] width 381 height 230
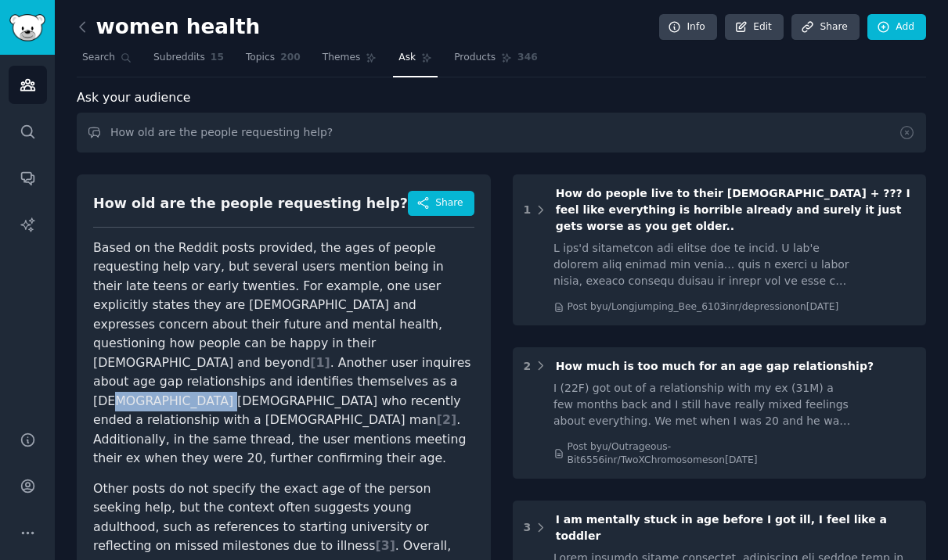
drag, startPoint x: 258, startPoint y: 365, endPoint x: 352, endPoint y: 371, distance: 94.1
click at [352, 371] on p "Based on the Reddit posts provided, the ages of people requesting help vary, bu…" at bounding box center [283, 354] width 381 height 230
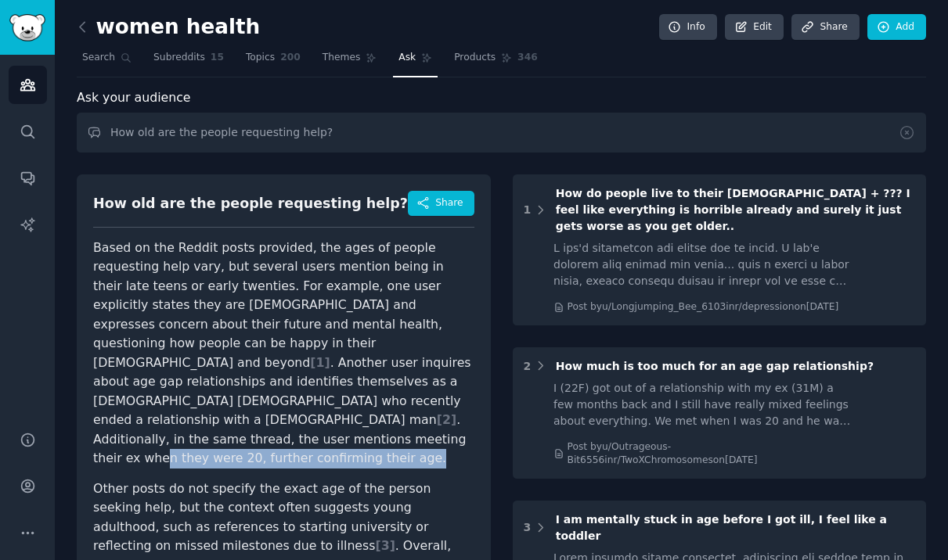
drag, startPoint x: 354, startPoint y: 394, endPoint x: 361, endPoint y: 419, distance: 26.8
click at [361, 419] on p "Based on the Reddit posts provided, the ages of people requesting help vary, bu…" at bounding box center [283, 354] width 381 height 230
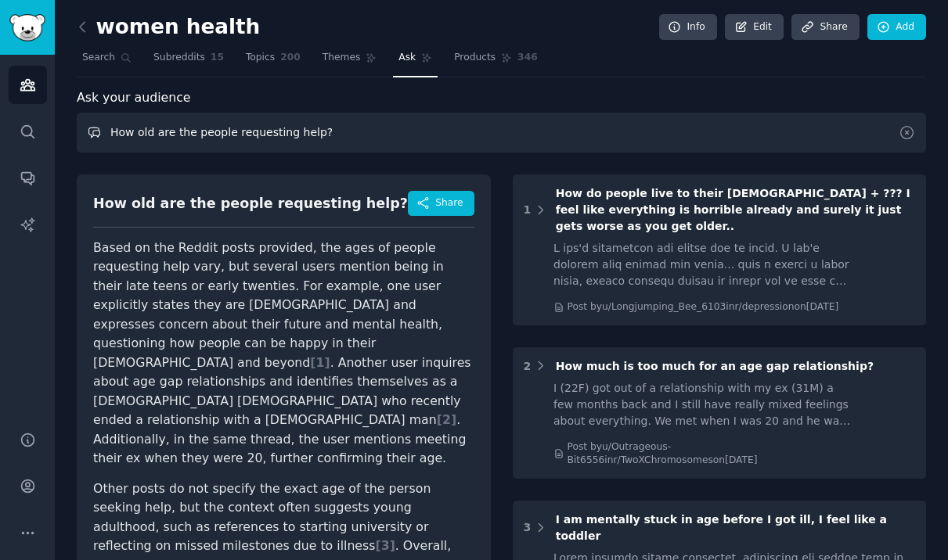
click at [110, 128] on input "How old are the people requesting help?" at bounding box center [501, 133] width 849 height 40
drag, startPoint x: 232, startPoint y: 129, endPoint x: 307, endPoint y: 130, distance: 75.1
click at [307, 130] on input "How old are the people requesting help?" at bounding box center [501, 133] width 849 height 40
type input "How old are the people expressing frustration?"
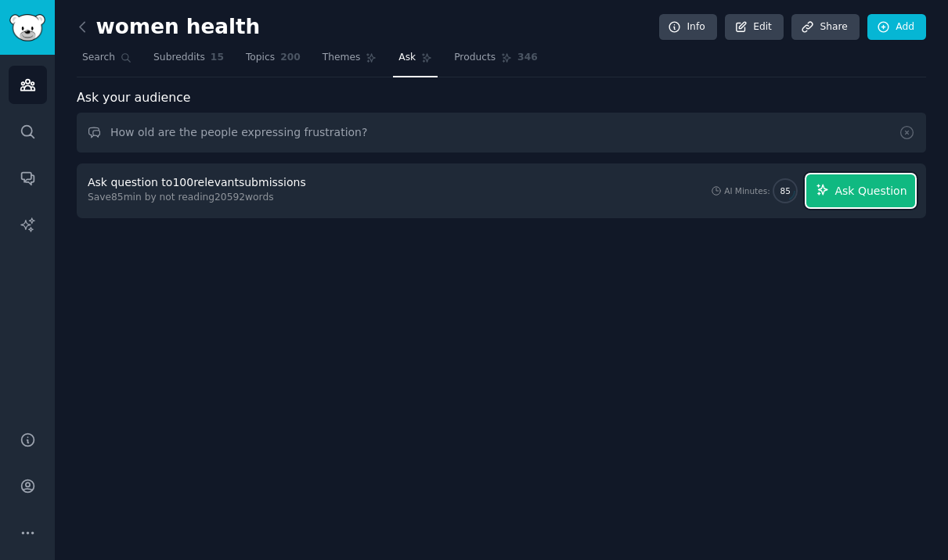
click at [870, 189] on span "Ask Question" at bounding box center [870, 191] width 72 height 16
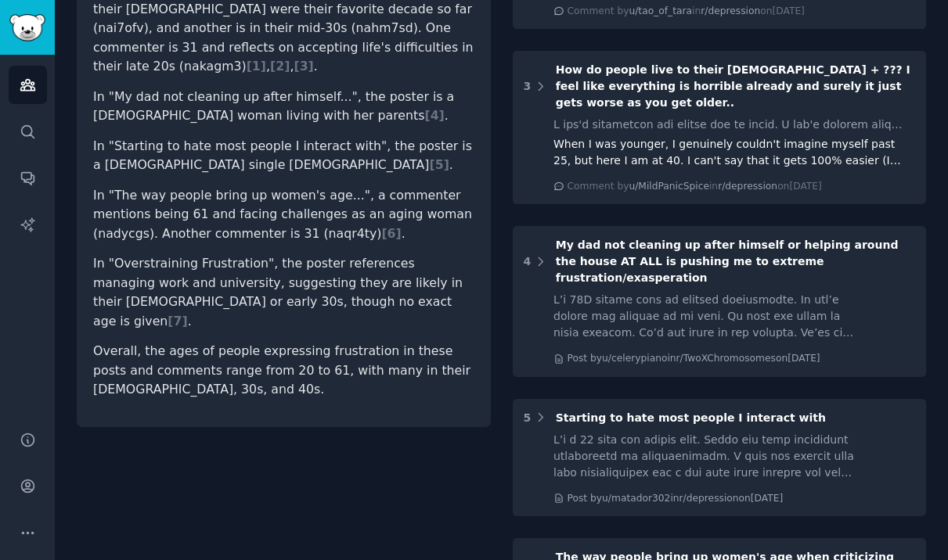
scroll to position [455, 0]
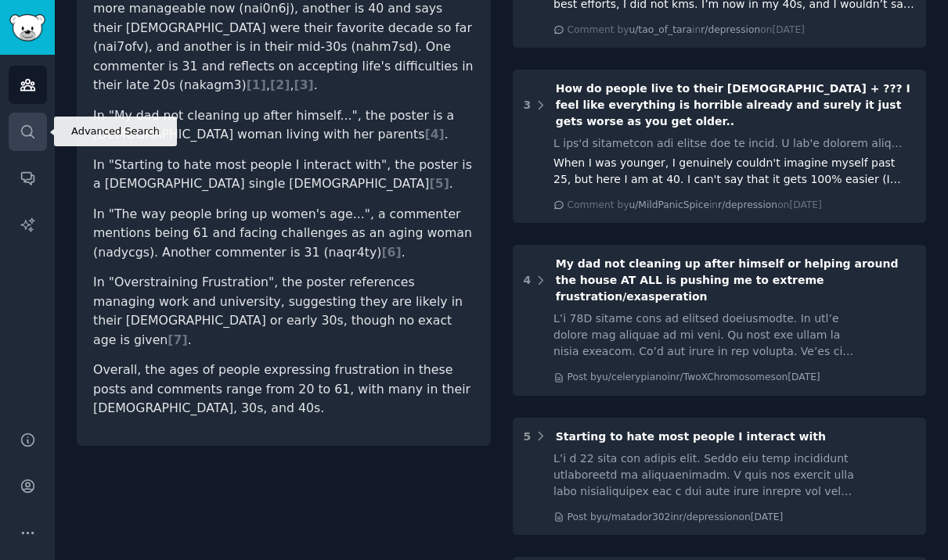
click at [31, 128] on icon "Sidebar" at bounding box center [27, 131] width 13 height 13
